Goal: Transaction & Acquisition: Purchase product/service

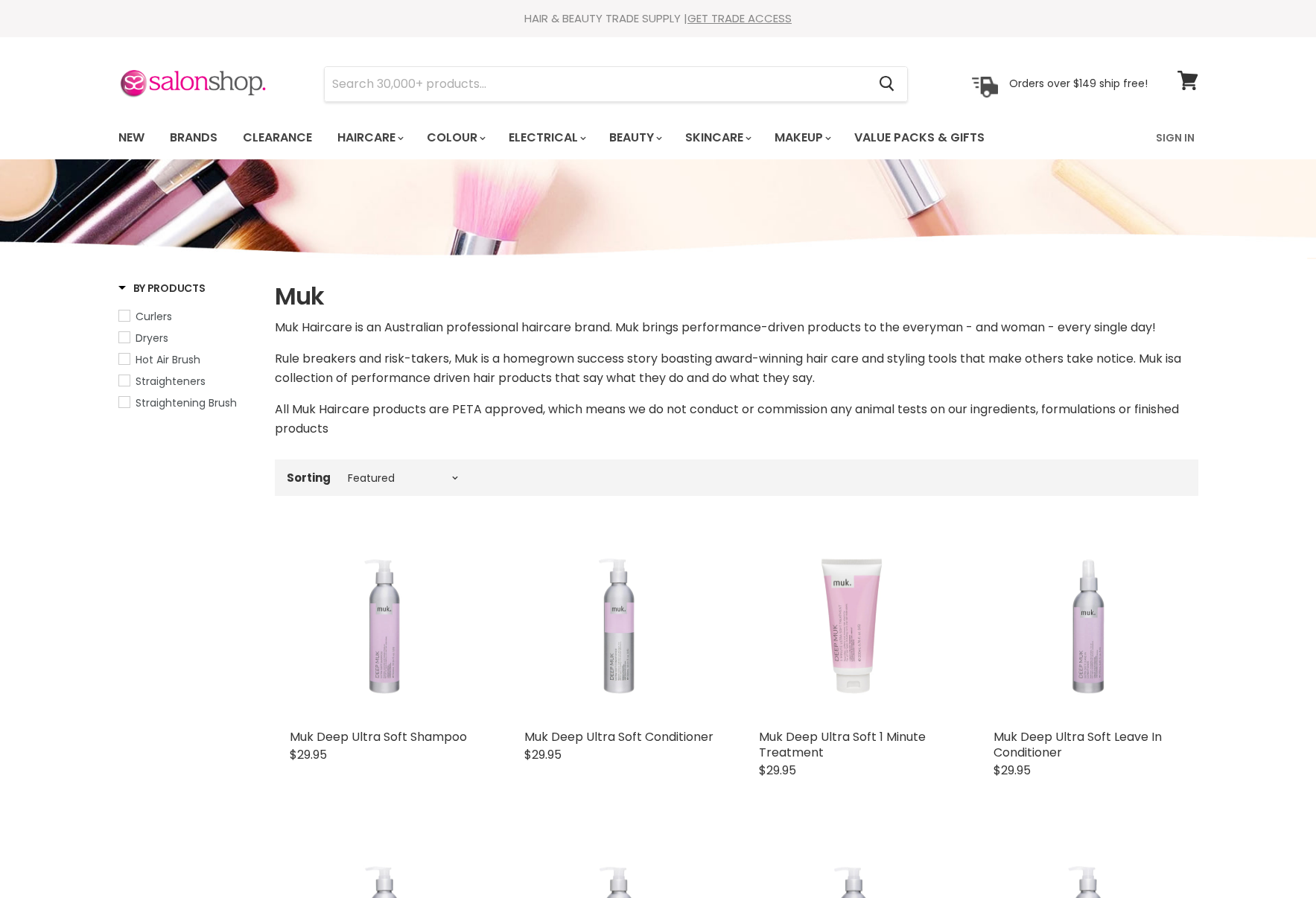
select select "manual"
click at [176, 143] on link "Brands" at bounding box center [194, 137] width 70 height 31
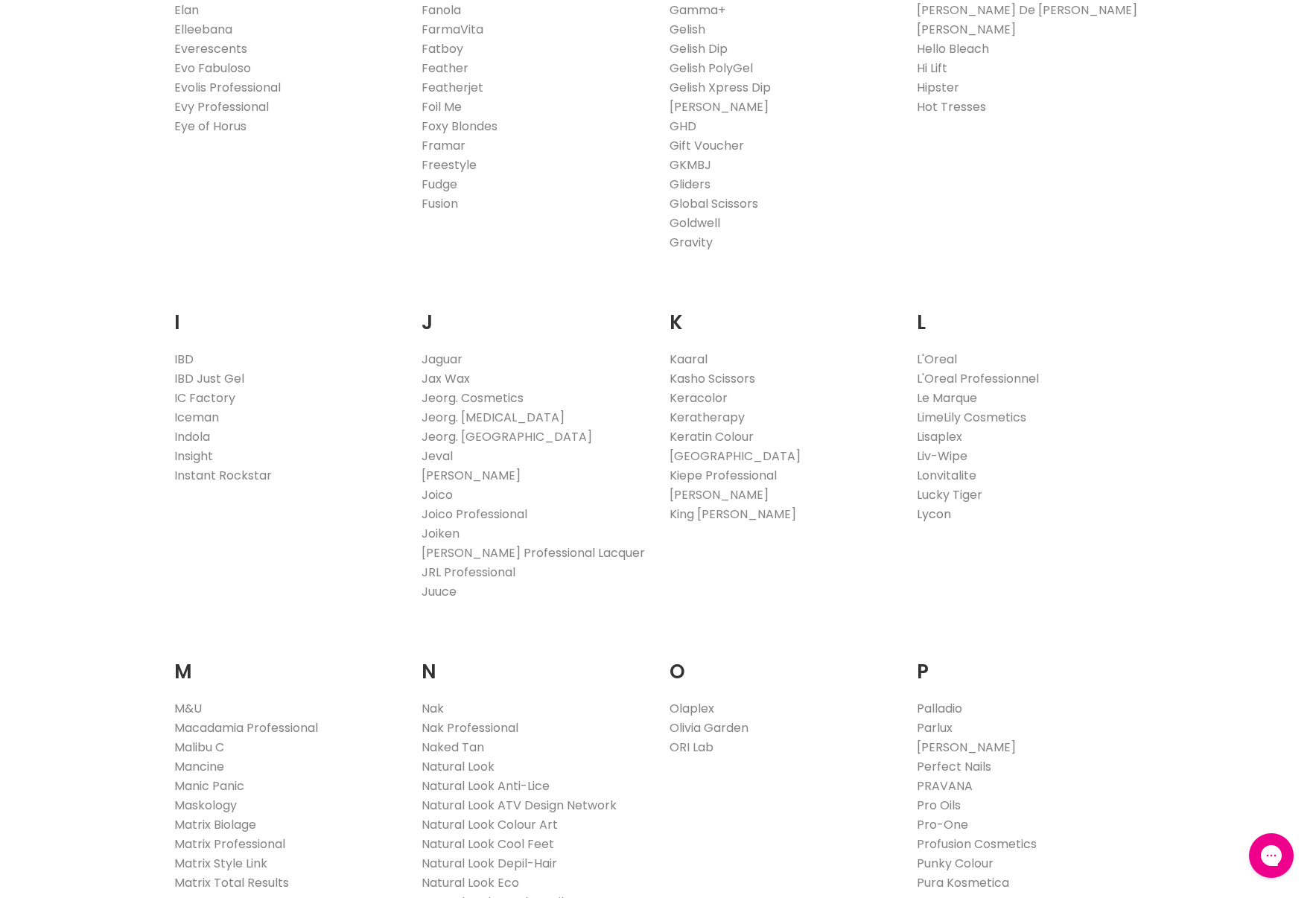
click at [937, 515] on link "Lycon" at bounding box center [933, 515] width 34 height 18
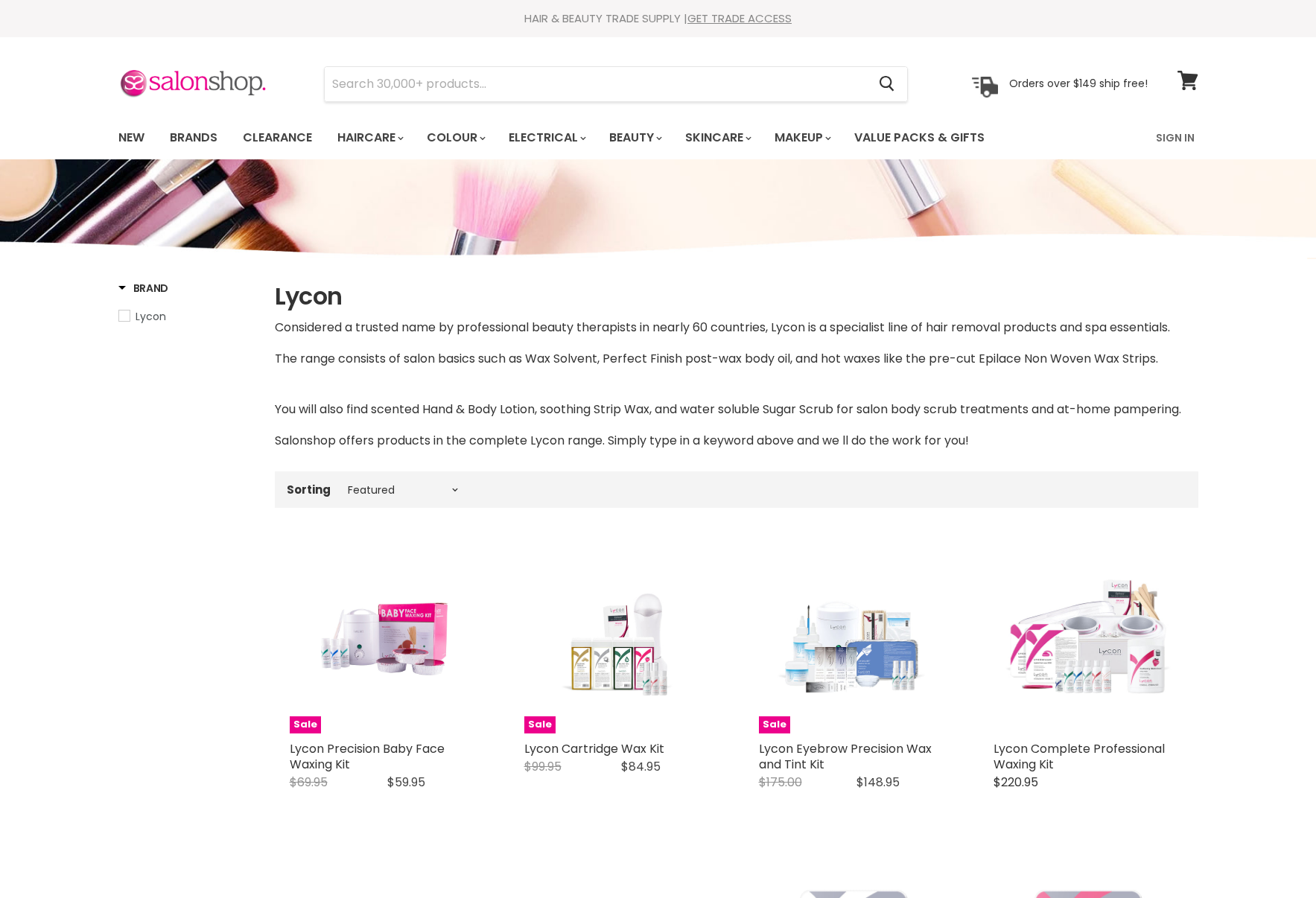
select select "manual"
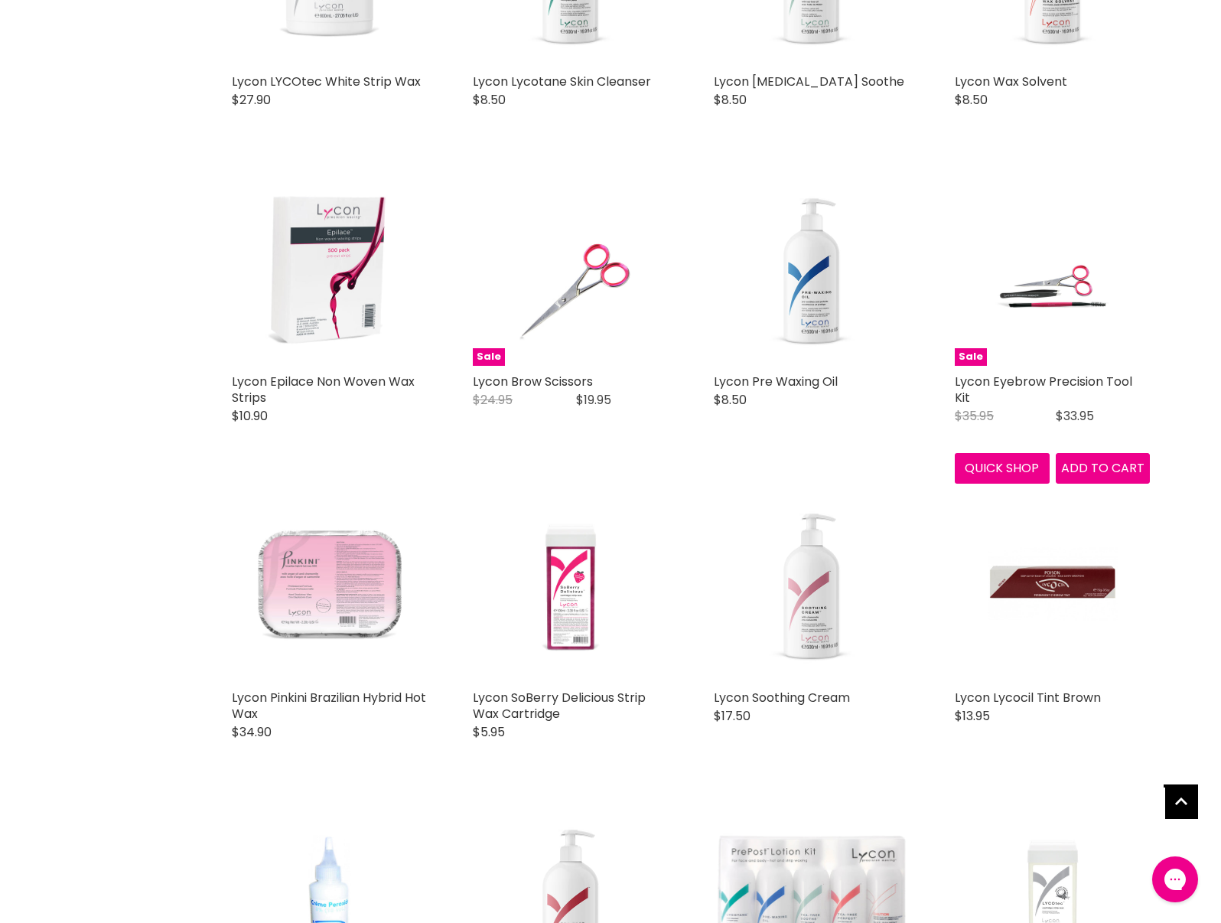
scroll to position [3187, 0]
